Goal: Information Seeking & Learning: Find specific fact

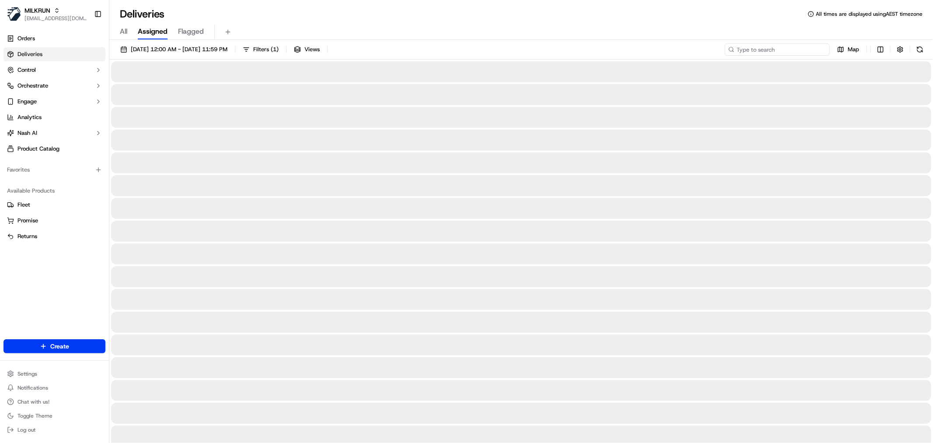
click at [786, 51] on input at bounding box center [777, 49] width 105 height 12
type input "[PERSON_NAME]"
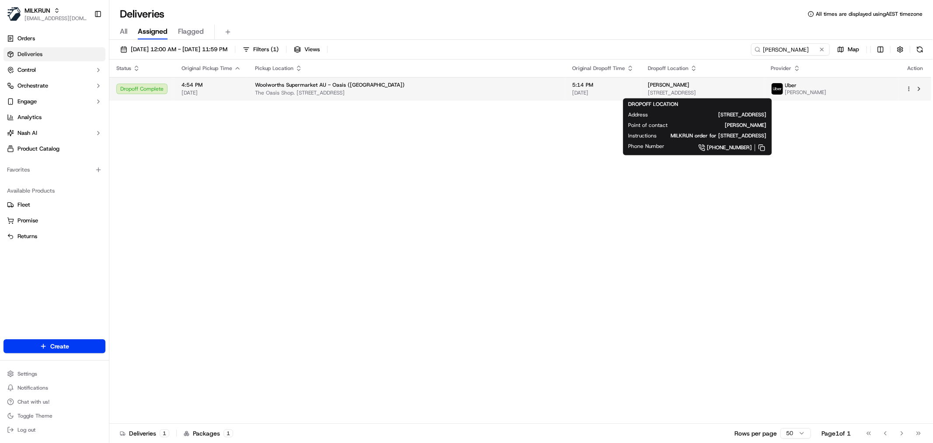
click at [648, 94] on span "[STREET_ADDRESS]" at bounding box center [702, 92] width 109 height 7
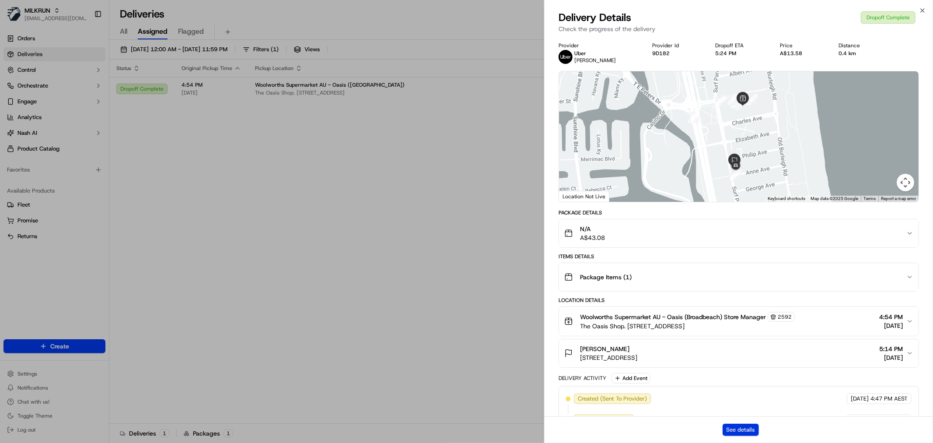
click at [752, 427] on button "See details" at bounding box center [741, 429] width 36 height 12
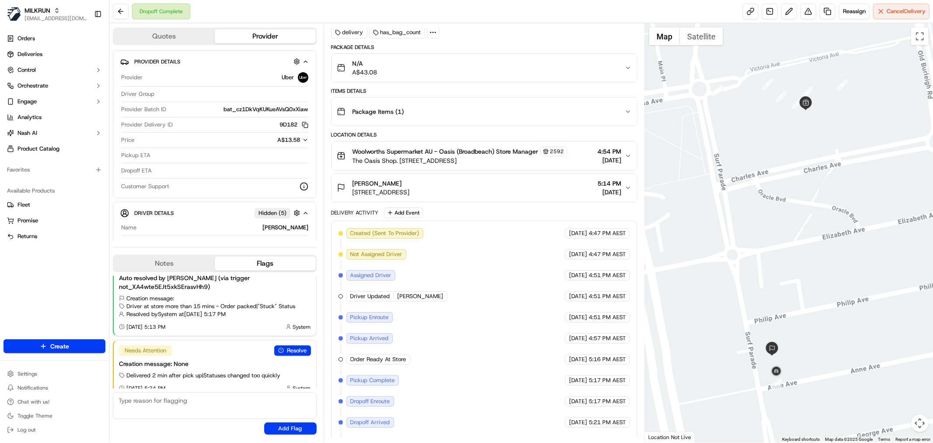
scroll to position [68, 0]
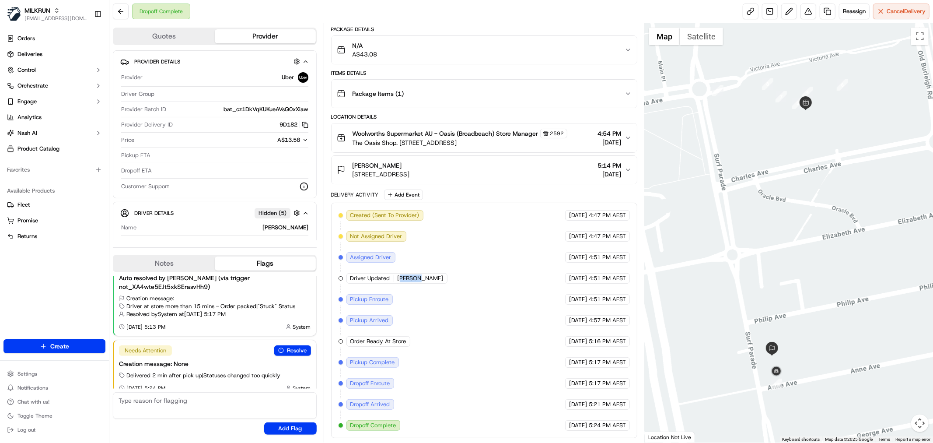
drag, startPoint x: 423, startPoint y: 277, endPoint x: 399, endPoint y: 278, distance: 23.6
click at [399, 278] on div "Driver Updated [PERSON_NAME]" at bounding box center [396, 278] width 101 height 10
click at [399, 278] on span "[PERSON_NAME]" at bounding box center [421, 278] width 46 height 8
drag, startPoint x: 397, startPoint y: 277, endPoint x: 421, endPoint y: 279, distance: 24.6
click at [421, 279] on div "Driver Updated [PERSON_NAME]" at bounding box center [396, 278] width 101 height 10
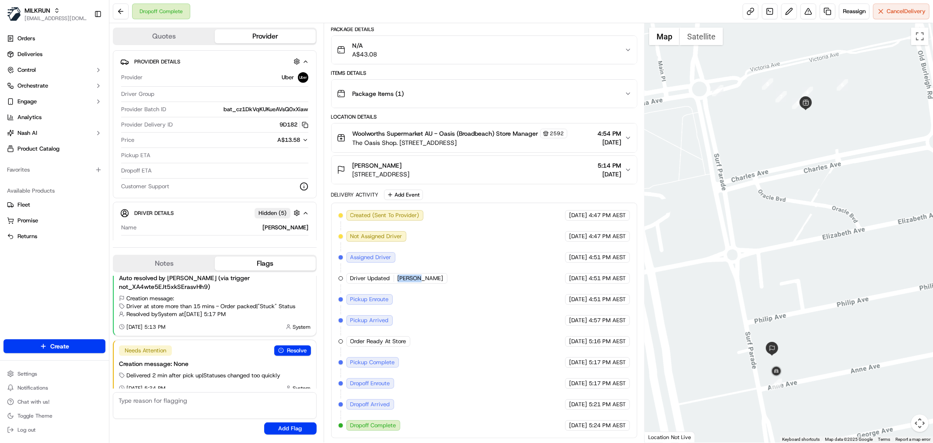
copy span "[PERSON_NAME]"
drag, startPoint x: 274, startPoint y: 124, endPoint x: 296, endPoint y: 127, distance: 21.7
click at [296, 127] on div "9D182 Copy del_Qz05u0voTRGeqxFMdWnRgg 9D182" at bounding box center [242, 125] width 132 height 8
copy button "9D182"
click at [514, 157] on button "[PERSON_NAME] [STREET_ADDRESS] 5:14 PM [DATE]" at bounding box center [484, 170] width 305 height 28
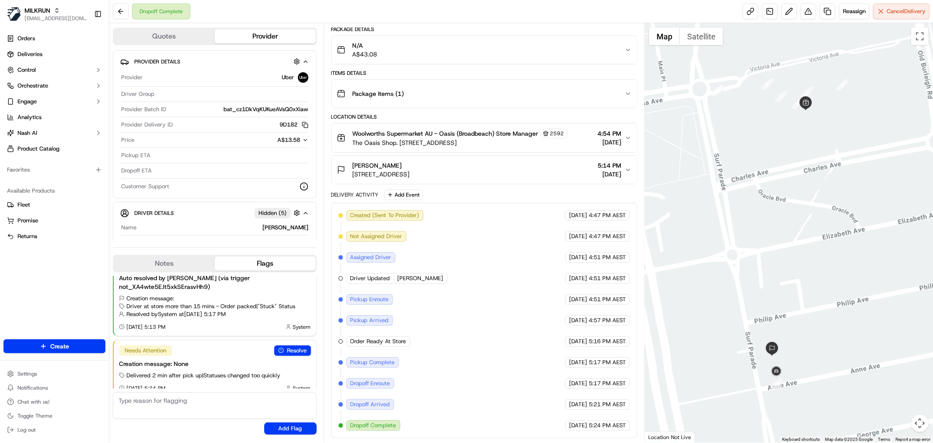
click at [604, 167] on span "5:14 PM" at bounding box center [610, 165] width 24 height 9
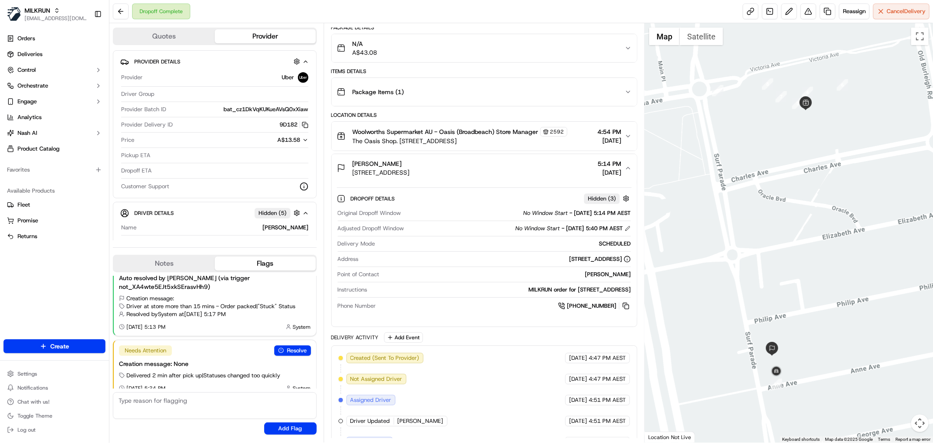
click at [613, 273] on div "[PERSON_NAME]" at bounding box center [507, 274] width 248 height 8
copy div "[PERSON_NAME]"
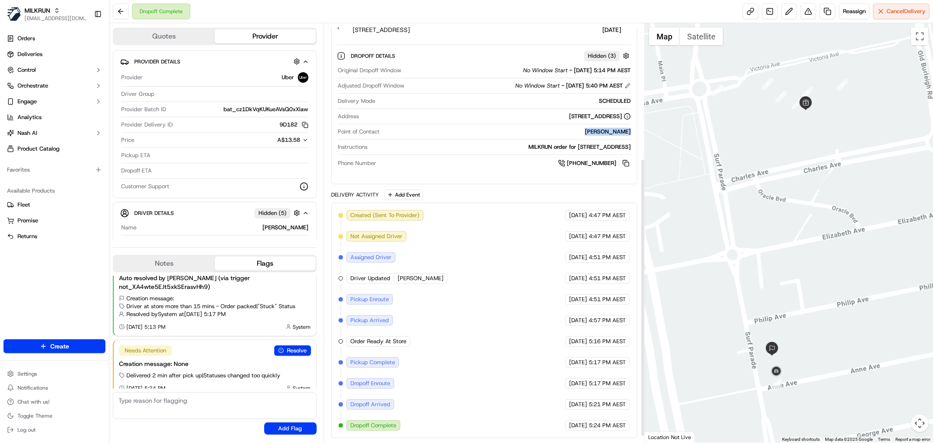
scroll to position [213, 0]
